Goal: Information Seeking & Learning: Learn about a topic

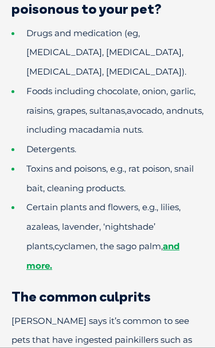
scroll to position [892, 0]
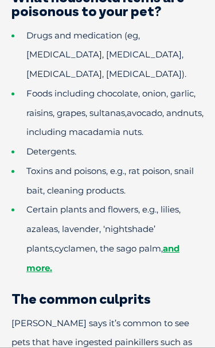
click at [164, 207] on li "Certain plants and flowers, e.g., lilies, azaleas, lavender, ‘nightshade’ plant…" at bounding box center [107, 239] width 192 height 78
click at [170, 243] on link "and more." at bounding box center [102, 258] width 153 height 30
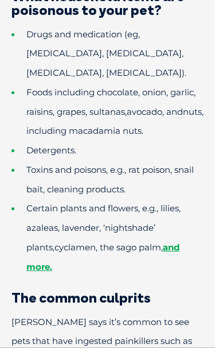
scroll to position [898, 0]
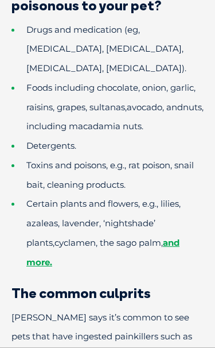
click at [157, 237] on link "and more." at bounding box center [102, 252] width 153 height 30
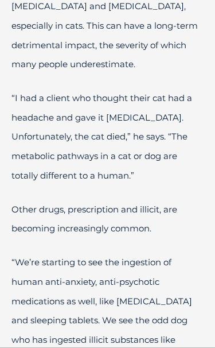
scroll to position [1255, 0]
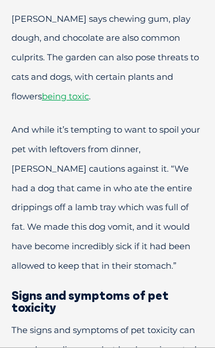
scroll to position [1705, 0]
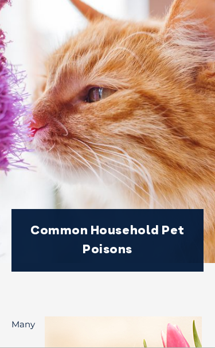
scroll to position [74, 0]
